Goal: Book appointment/travel/reservation

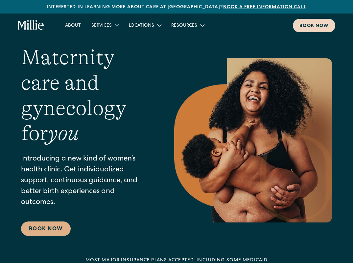
click at [317, 24] on div "Book now" at bounding box center [314, 26] width 29 height 7
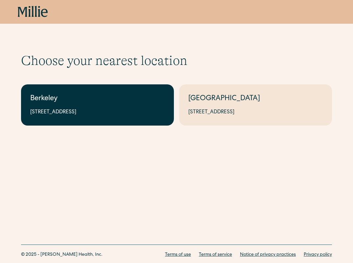
click at [141, 89] on link "Berkeley 2999 Regent St, Suite 524, Berkeley, CA 94705" at bounding box center [97, 104] width 153 height 41
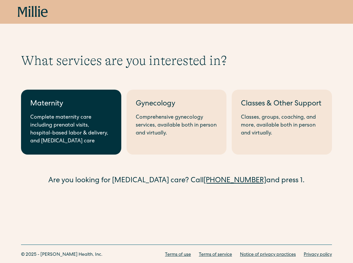
click at [105, 117] on div "Complete maternity care including prenatal visits, hospital-based labor & deliv…" at bounding box center [71, 130] width 82 height 32
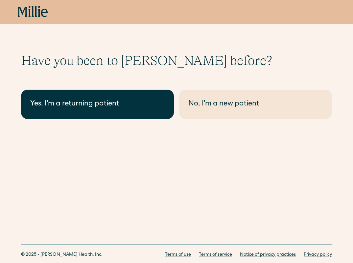
click at [131, 103] on div "Yes, I'm a returning patient" at bounding box center [97, 104] width 135 height 11
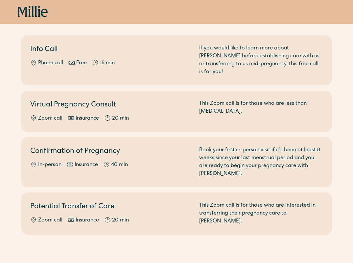
scroll to position [71, 0]
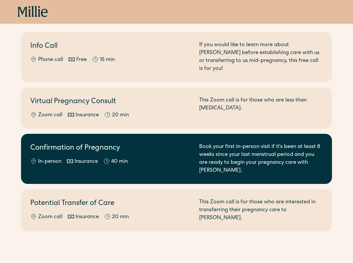
click at [176, 149] on div "Confirmation of Pregnancy In-person Insurance 40 min" at bounding box center [110, 159] width 161 height 32
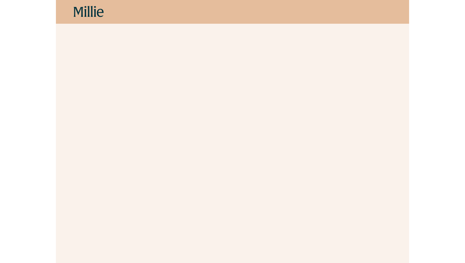
scroll to position [203, 0]
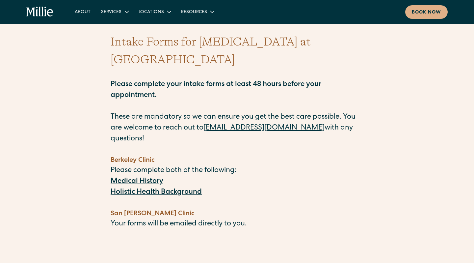
scroll to position [18, 0]
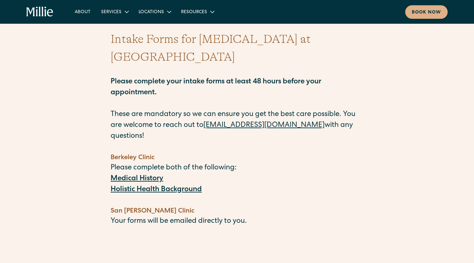
click at [151, 175] on strong "Medical History" at bounding box center [137, 178] width 53 height 7
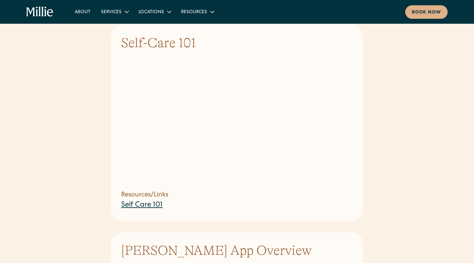
scroll to position [599, 0]
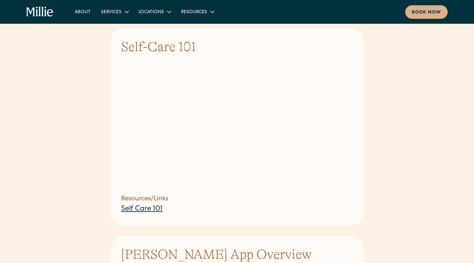
click at [353, 131] on section "Self-Care 101 Resources/Links Self Care 101" at bounding box center [237, 126] width 253 height 197
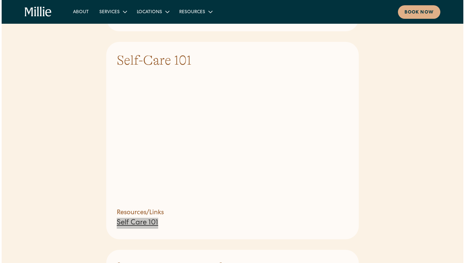
scroll to position [585, 0]
